Goal: Information Seeking & Learning: Learn about a topic

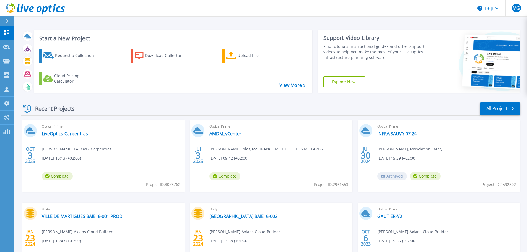
click at [64, 135] on link "LiveOptics-Carpentras" at bounding box center [65, 134] width 46 height 6
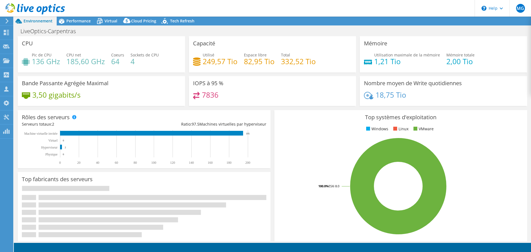
select select "USD"
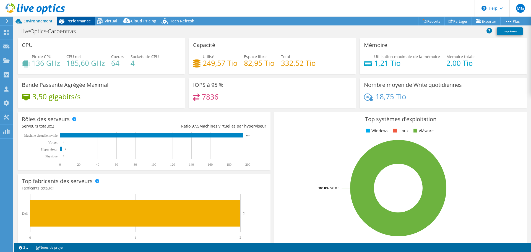
click at [84, 20] on span "Performance" at bounding box center [78, 20] width 24 height 5
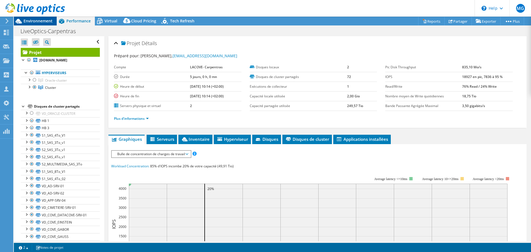
click at [36, 19] on span "Environnement" at bounding box center [38, 20] width 29 height 5
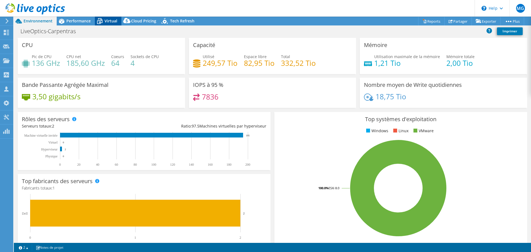
click at [115, 22] on span "Virtual" at bounding box center [111, 20] width 13 height 5
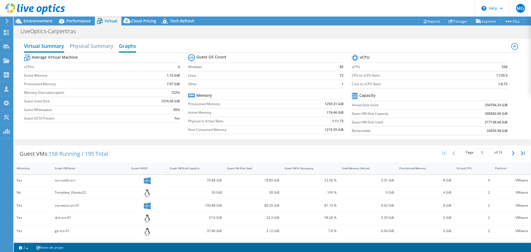
click at [127, 48] on h2 "Graphs" at bounding box center [127, 46] width 17 height 12
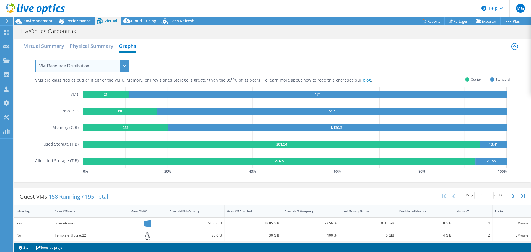
click at [126, 64] on select "VM Resource Distribution Provisioning Contrast Over Provisioning" at bounding box center [82, 66] width 94 height 12
select select "Over Provisioning"
click at [35, 60] on select "VM Resource Distribution Provisioning Contrast Over Provisioning" at bounding box center [82, 66] width 94 height 12
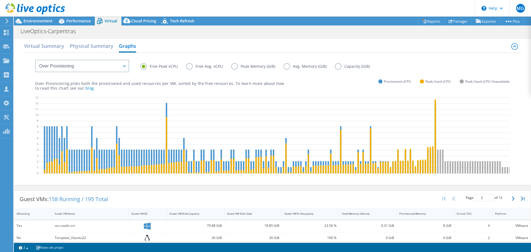
click at [189, 68] on label "Free Avg. vCPU" at bounding box center [208, 66] width 45 height 7
click at [0, 0] on input "Free Avg. vCPU" at bounding box center [0, 0] width 0 height 0
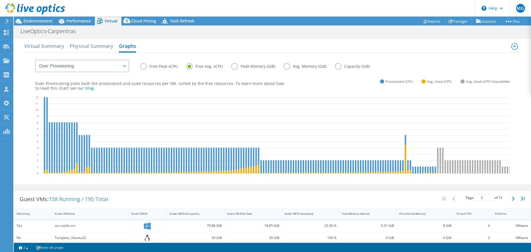
click at [143, 66] on label "Free Peak vCPU" at bounding box center [163, 66] width 46 height 7
click at [0, 0] on input "Free Peak vCPU" at bounding box center [0, 0] width 0 height 0
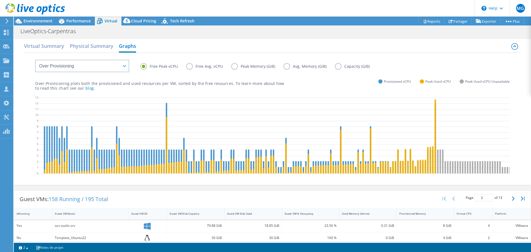
click at [233, 66] on label "Peak Memory (GiB)" at bounding box center [257, 66] width 52 height 7
click at [0, 0] on input "Peak Memory (GiB)" at bounding box center [0, 0] width 0 height 0
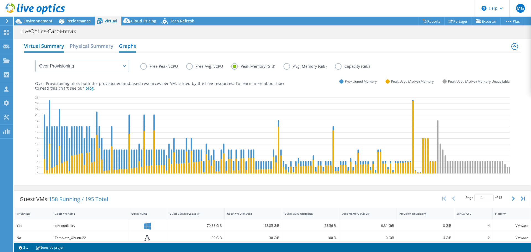
click at [47, 48] on h2 "Virtual Summary" at bounding box center [44, 46] width 40 height 12
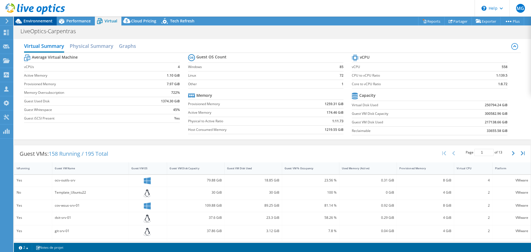
click at [38, 19] on span "Environnement" at bounding box center [38, 20] width 29 height 5
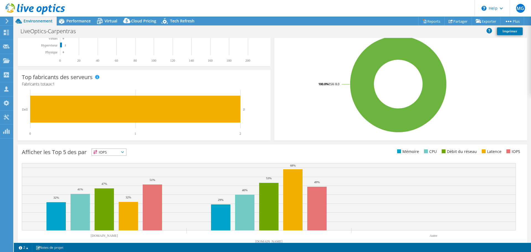
scroll to position [117, 0]
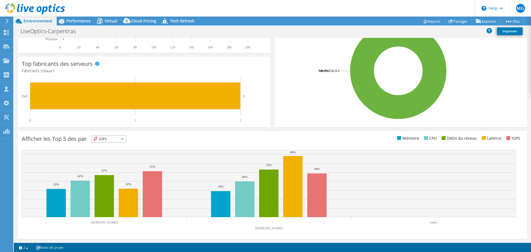
click at [125, 140] on span "IOPS" at bounding box center [109, 139] width 34 height 7
click at [107, 155] on li "Mémoire" at bounding box center [109, 154] width 34 height 8
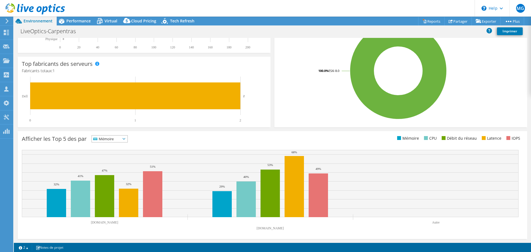
click at [125, 139] on icon at bounding box center [124, 139] width 3 height 2
click at [108, 144] on li "IOPS" at bounding box center [110, 146] width 36 height 8
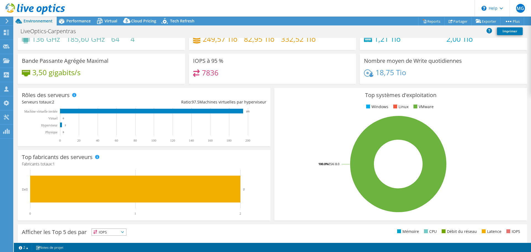
scroll to position [0, 0]
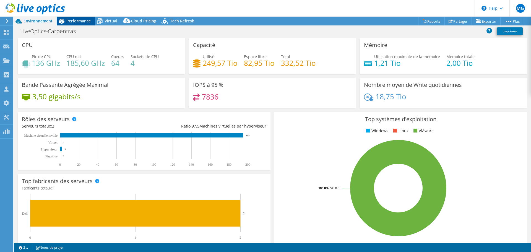
click at [80, 22] on span "Performance" at bounding box center [78, 20] width 24 height 5
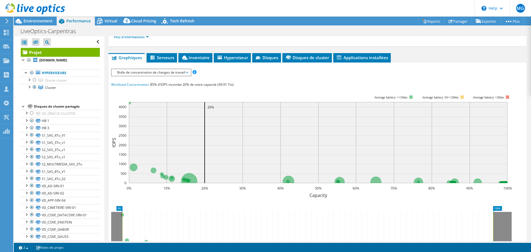
scroll to position [83, 0]
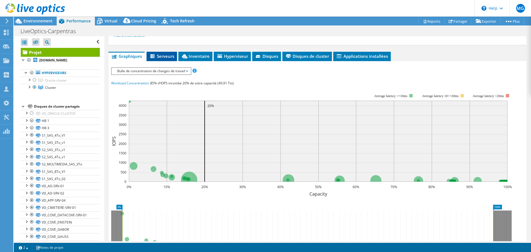
click at [161, 54] on span "Serveurs" at bounding box center [161, 56] width 25 height 6
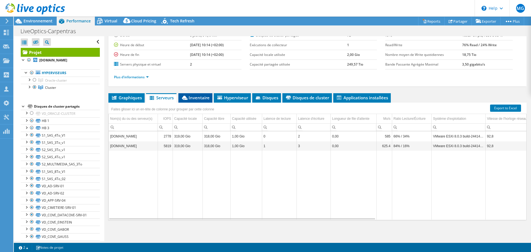
click at [194, 97] on span "Inventaire" at bounding box center [195, 98] width 28 height 6
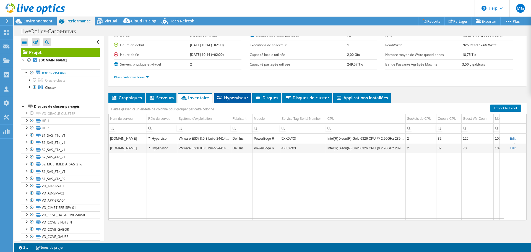
click at [233, 99] on span "Hyperviseur" at bounding box center [233, 98] width 32 height 6
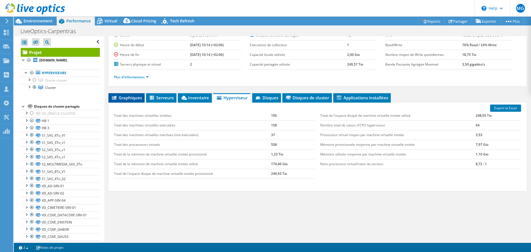
click at [125, 97] on span "Graphiques" at bounding box center [126, 98] width 31 height 6
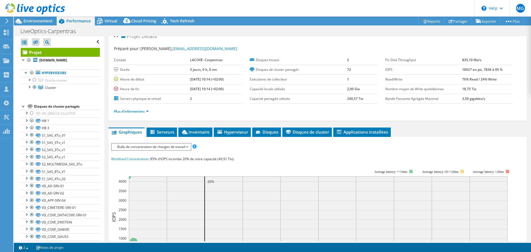
scroll to position [0, 0]
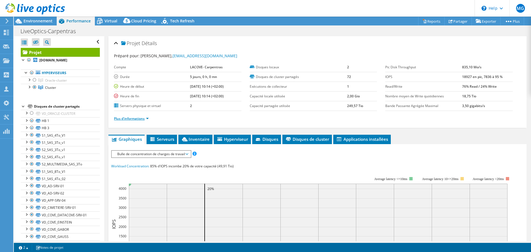
click at [148, 119] on link "Plus d'informations" at bounding box center [131, 118] width 35 height 5
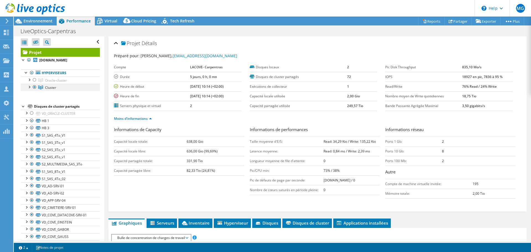
click at [28, 88] on div at bounding box center [29, 87] width 6 height 6
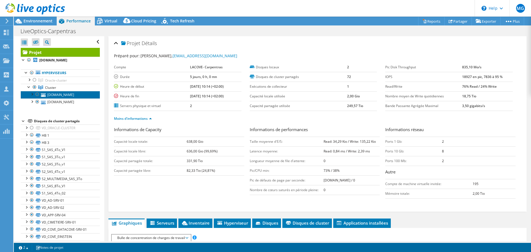
click at [74, 95] on link "[DOMAIN_NAME]" at bounding box center [60, 94] width 79 height 7
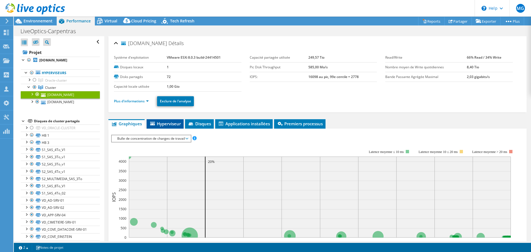
click at [165, 124] on span "Hyperviseur" at bounding box center [165, 124] width 32 height 6
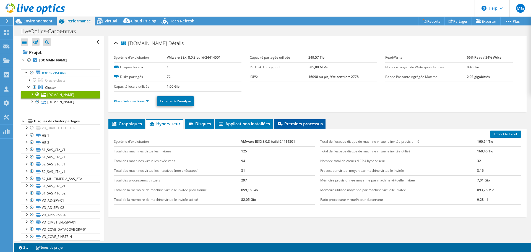
click at [306, 124] on span "Premiers processus" at bounding box center [300, 124] width 46 height 6
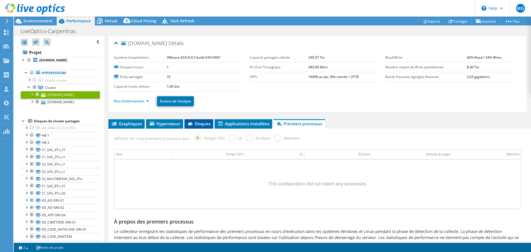
click at [199, 124] on span "Disques" at bounding box center [198, 124] width 23 height 6
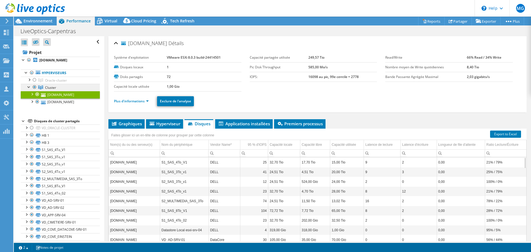
click at [48, 84] on link "Cluster" at bounding box center [60, 87] width 79 height 7
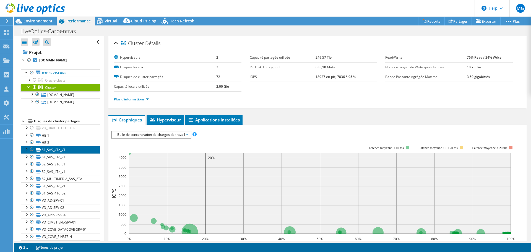
click at [70, 150] on link "S1_SAS_4To_V1" at bounding box center [60, 149] width 79 height 7
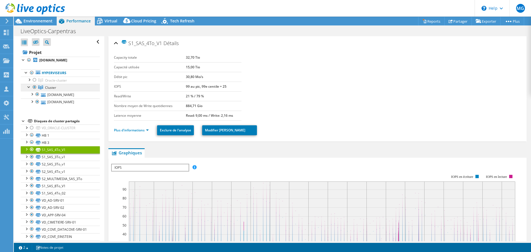
click at [54, 88] on span "Cluster" at bounding box center [50, 87] width 11 height 5
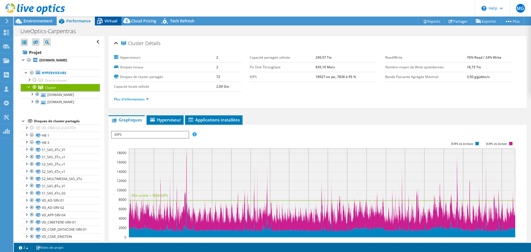
click at [106, 20] on span "Virtual" at bounding box center [111, 20] width 13 height 5
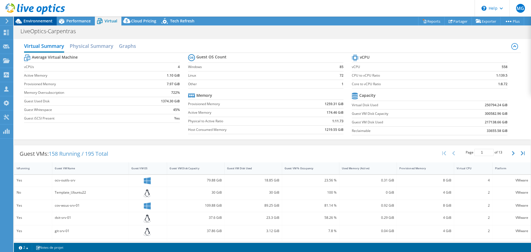
click at [39, 22] on span "Environnement" at bounding box center [38, 20] width 29 height 5
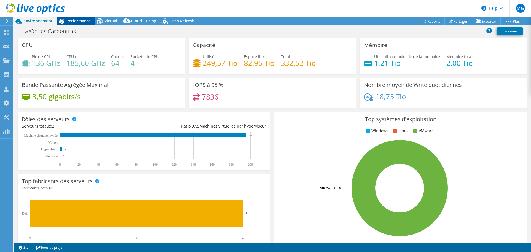
click at [79, 21] on span "Performance" at bounding box center [78, 20] width 24 height 5
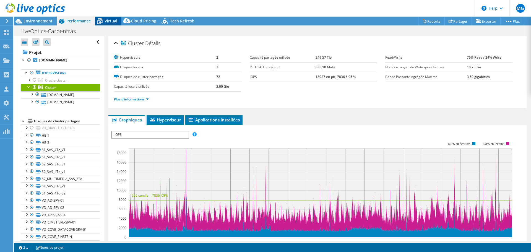
click at [106, 21] on span "Virtual" at bounding box center [111, 20] width 13 height 5
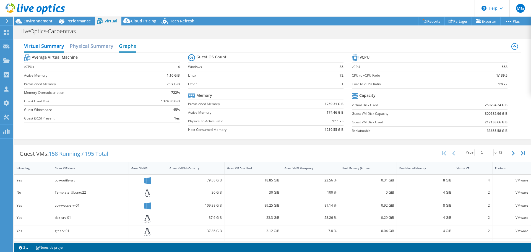
click at [130, 45] on h2 "Graphs" at bounding box center [127, 46] width 17 height 12
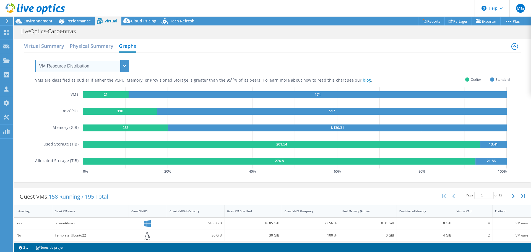
click at [126, 66] on select "VM Resource Distribution Provisioning Contrast Over Provisioning" at bounding box center [82, 66] width 94 height 12
select select "Over Provisioning"
click at [35, 60] on select "VM Resource Distribution Provisioning Contrast Over Provisioning" at bounding box center [82, 66] width 94 height 12
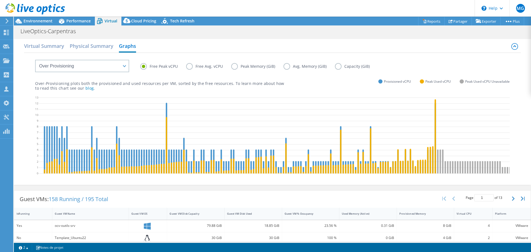
click at [188, 67] on label "Free Avg. vCPU" at bounding box center [208, 66] width 45 height 7
click at [0, 0] on input "Free Avg. vCPU" at bounding box center [0, 0] width 0 height 0
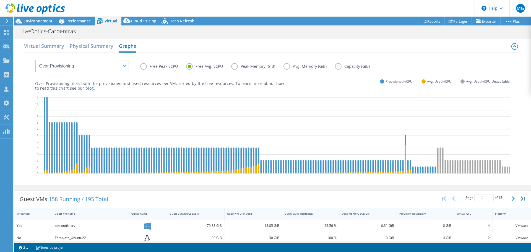
click at [145, 67] on label "Free Peak vCPU" at bounding box center [163, 66] width 46 height 7
click at [0, 0] on input "Free Peak vCPU" at bounding box center [0, 0] width 0 height 0
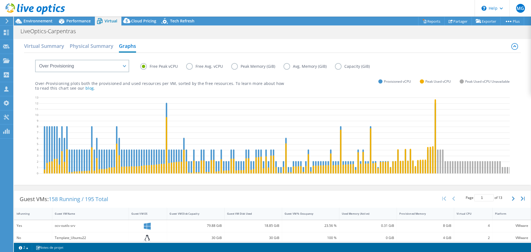
click at [189, 66] on label "Free Avg. vCPU" at bounding box center [208, 66] width 45 height 7
click at [0, 0] on input "Free Avg. vCPU" at bounding box center [0, 0] width 0 height 0
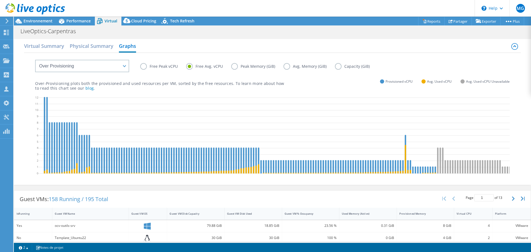
click at [146, 66] on label "Free Peak vCPU" at bounding box center [163, 66] width 46 height 7
click at [0, 0] on input "Free Peak vCPU" at bounding box center [0, 0] width 0 height 0
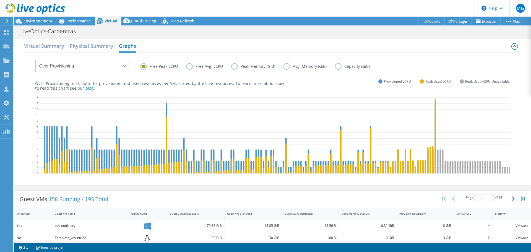
click at [234, 65] on label "Peak Memory (GiB)" at bounding box center [257, 66] width 52 height 7
click at [0, 0] on input "Peak Memory (GiB)" at bounding box center [0, 0] width 0 height 0
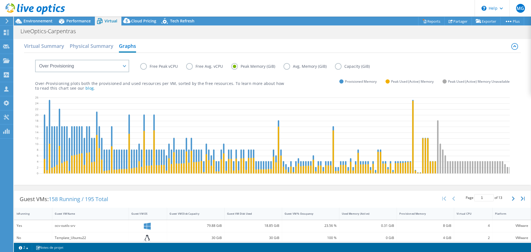
click at [143, 66] on label "Free Peak vCPU" at bounding box center [163, 66] width 46 height 7
click at [0, 0] on input "Free Peak vCPU" at bounding box center [0, 0] width 0 height 0
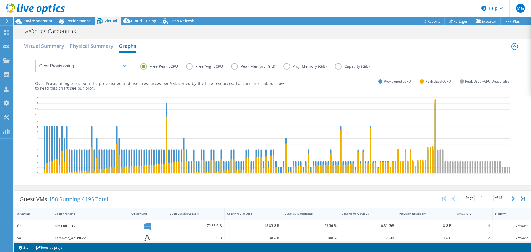
click at [234, 67] on label "Peak Memory (GiB)" at bounding box center [257, 66] width 52 height 7
click at [0, 0] on input "Peak Memory (GiB)" at bounding box center [0, 0] width 0 height 0
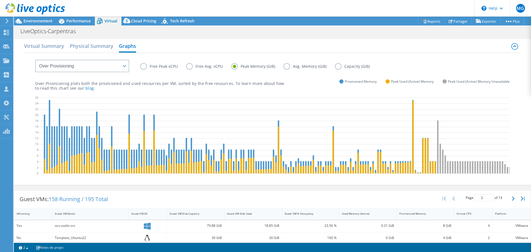
click at [144, 64] on label "Free Peak vCPU" at bounding box center [163, 66] width 46 height 7
click at [0, 0] on input "Free Peak vCPU" at bounding box center [0, 0] width 0 height 0
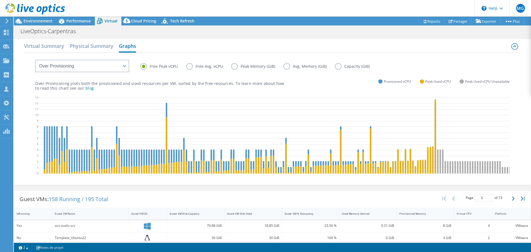
click at [189, 67] on label "Free Avg. vCPU" at bounding box center [208, 66] width 45 height 7
click at [0, 0] on input "Free Avg. vCPU" at bounding box center [0, 0] width 0 height 0
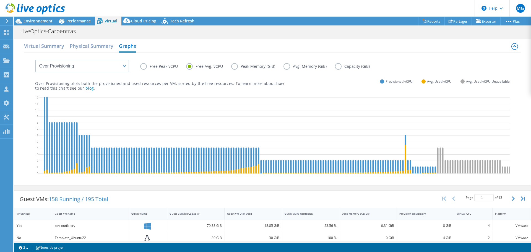
click at [235, 67] on label "Peak Memory (GiB)" at bounding box center [257, 66] width 52 height 7
click at [0, 0] on input "Peak Memory (GiB)" at bounding box center [0, 0] width 0 height 0
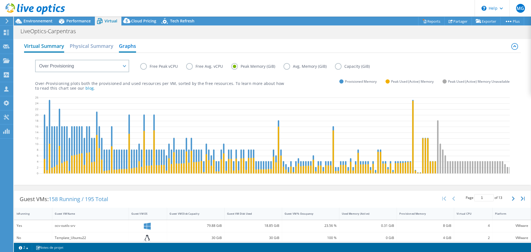
click at [43, 46] on h2 "Virtual Summary" at bounding box center [44, 46] width 40 height 12
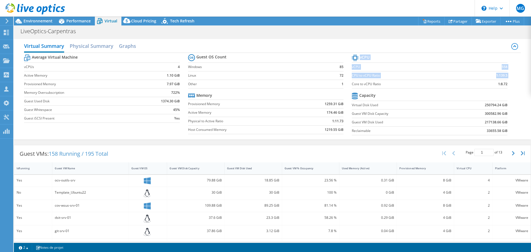
drag, startPoint x: 349, startPoint y: 83, endPoint x: 506, endPoint y: 86, distance: 156.6
click at [506, 86] on section "vCPU vCPU 558 CPU to vCPU Ratio 1:139.5 Core to vCPU Ratio 1:8.72 Capacity Virt…" at bounding box center [434, 95] width 164 height 85
click at [35, 20] on span "Environnement" at bounding box center [38, 20] width 29 height 5
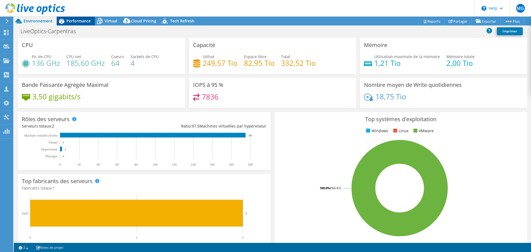
click at [75, 19] on span "Performance" at bounding box center [78, 20] width 24 height 5
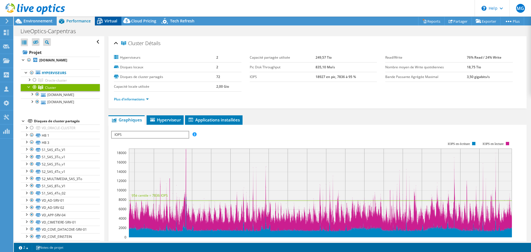
click at [106, 19] on span "Virtual" at bounding box center [111, 20] width 13 height 5
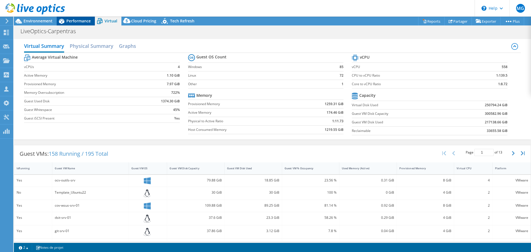
click at [79, 19] on span "Performance" at bounding box center [78, 20] width 24 height 5
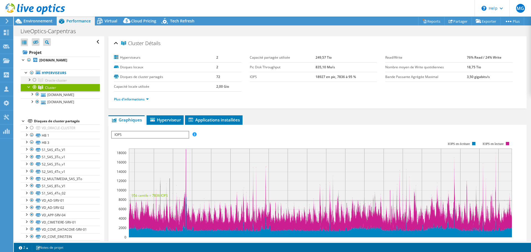
click at [34, 79] on div at bounding box center [35, 80] width 6 height 7
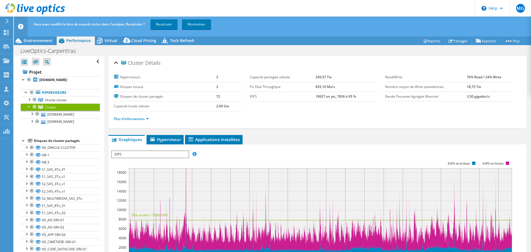
click at [33, 107] on div at bounding box center [35, 106] width 6 height 7
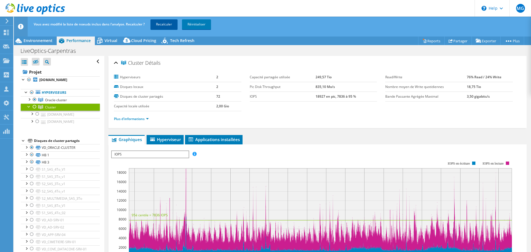
click at [163, 23] on link "Recalculer" at bounding box center [163, 24] width 27 height 10
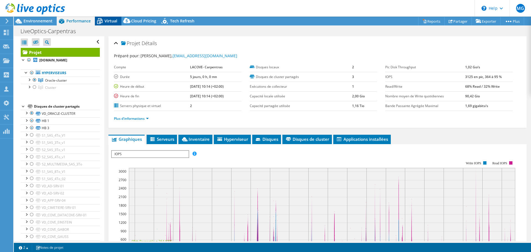
click at [108, 18] on span "Virtual" at bounding box center [111, 20] width 13 height 5
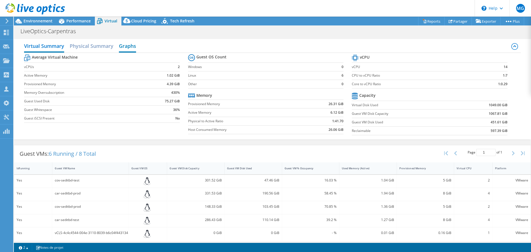
click at [129, 45] on h2 "Graphs" at bounding box center [127, 46] width 17 height 12
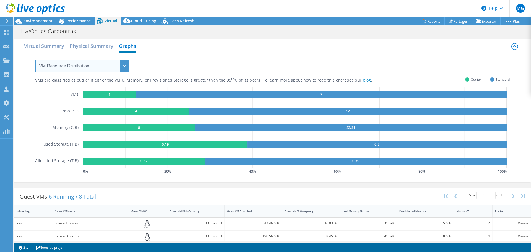
click at [125, 64] on select "VM Resource Distribution Provisioning Contrast Over Provisioning" at bounding box center [82, 66] width 94 height 12
click at [184, 87] on icon "1 7 4 12 8 22.31 0.19 0.3 0.32 0.79" at bounding box center [296, 127] width 427 height 81
click at [125, 65] on select "VM Resource Distribution Provisioning Contrast Over Provisioning" at bounding box center [82, 66] width 94 height 12
select select "Over Provisioning"
click at [35, 60] on select "VM Resource Distribution Provisioning Contrast Over Provisioning" at bounding box center [82, 66] width 94 height 12
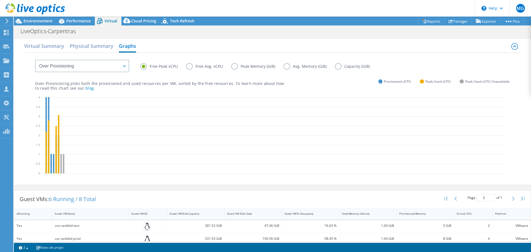
click at [234, 66] on label "Peak Memory (GiB)" at bounding box center [257, 66] width 52 height 7
click at [0, 0] on input "Peak Memory (GiB)" at bounding box center [0, 0] width 0 height 0
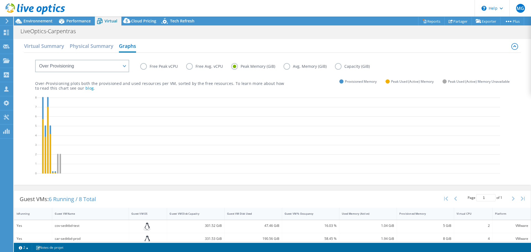
click at [141, 66] on label "Free Peak vCPU" at bounding box center [163, 66] width 46 height 7
click at [0, 0] on input "Free Peak vCPU" at bounding box center [0, 0] width 0 height 0
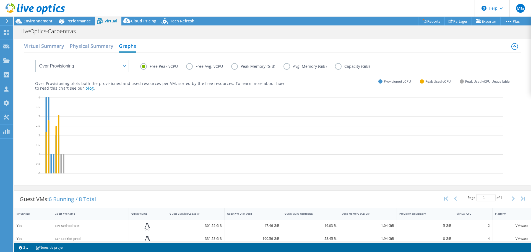
click at [235, 67] on label "Peak Memory (GiB)" at bounding box center [257, 66] width 52 height 7
click at [0, 0] on input "Peak Memory (GiB)" at bounding box center [0, 0] width 0 height 0
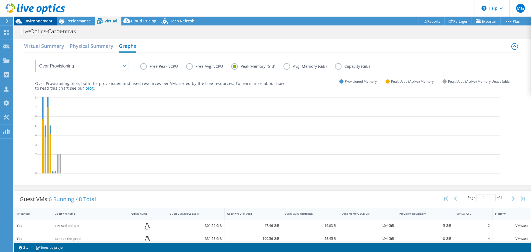
click at [49, 20] on span "Environnement" at bounding box center [38, 20] width 29 height 5
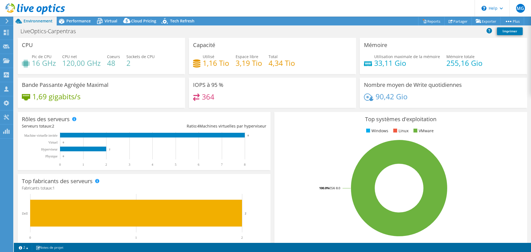
click at [6, 19] on icon at bounding box center [7, 21] width 4 height 5
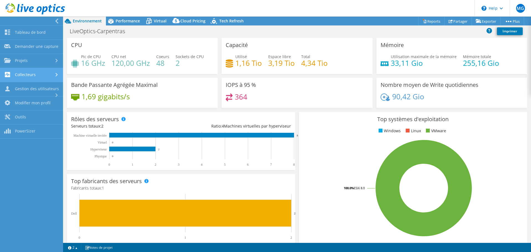
click at [25, 72] on link "Collecteurs" at bounding box center [31, 75] width 63 height 14
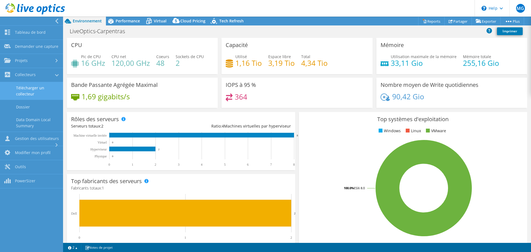
click at [27, 86] on link "Télécharger un collecteur" at bounding box center [31, 91] width 63 height 18
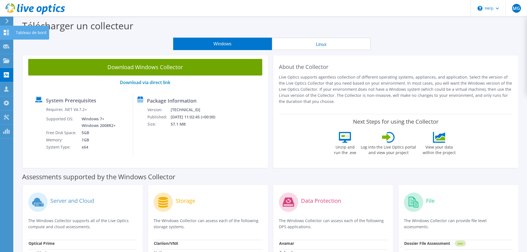
click at [27, 32] on div "Tableau de bord" at bounding box center [31, 33] width 36 height 14
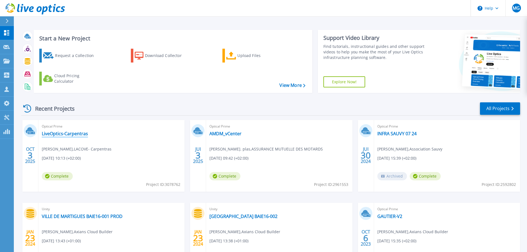
click at [70, 132] on link "LiveOptics-Carpentras" at bounding box center [65, 134] width 46 height 6
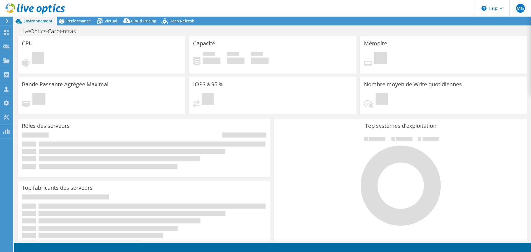
select select "USD"
